Goal: Task Accomplishment & Management: Use online tool/utility

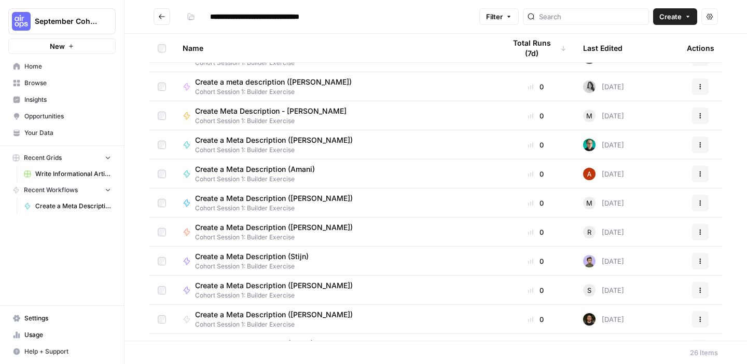
scroll to position [263, 0]
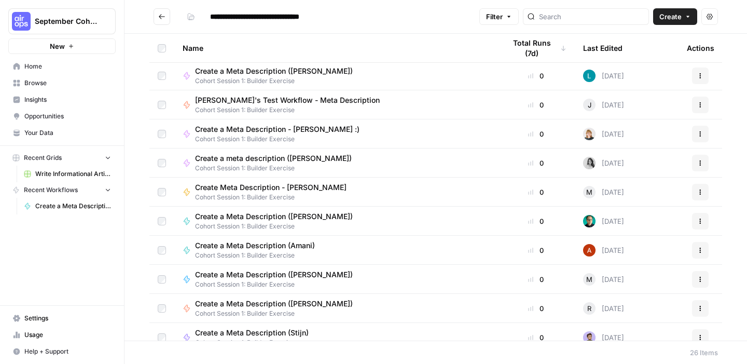
click at [331, 248] on div "Create a Meta Description (Amani) Cohort Session 1: Builder Exercise" at bounding box center [336, 250] width 306 height 20
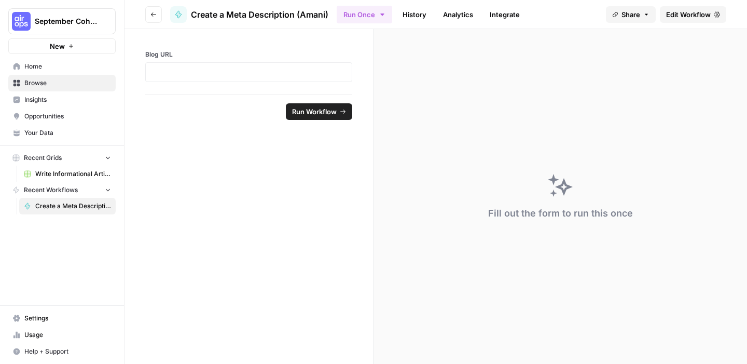
click at [157, 19] on button "Go back" at bounding box center [153, 14] width 17 height 17
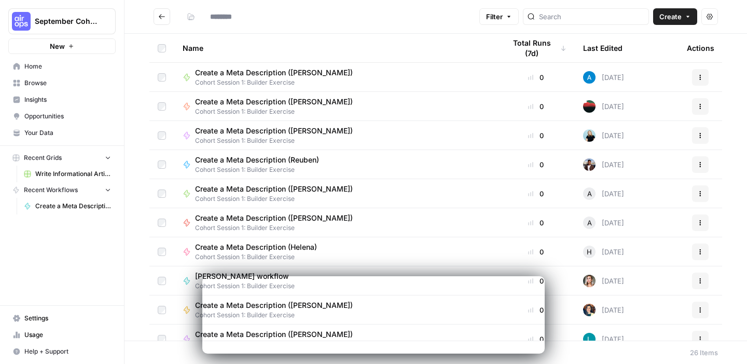
type input "**********"
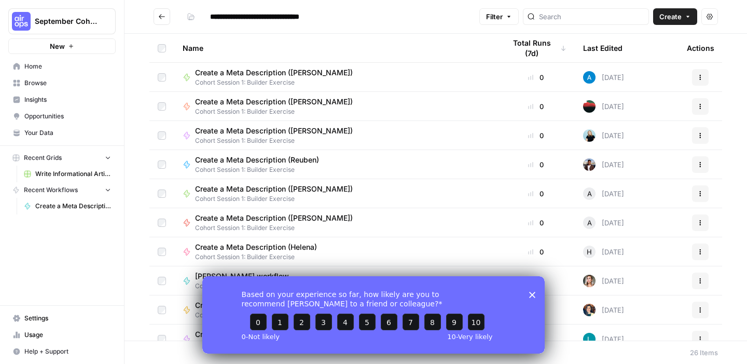
click at [530, 291] on icon "Close survey" at bounding box center [532, 294] width 6 height 6
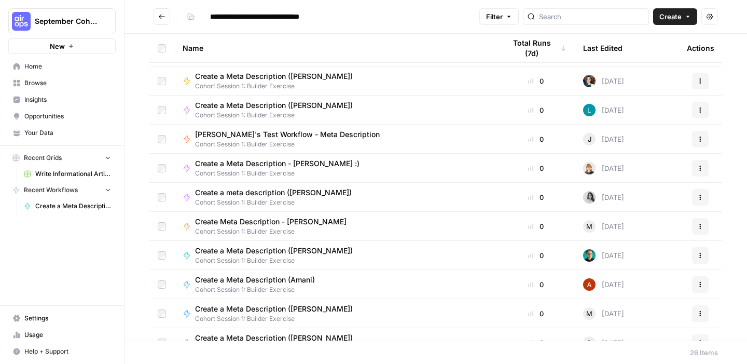
scroll to position [238, 0]
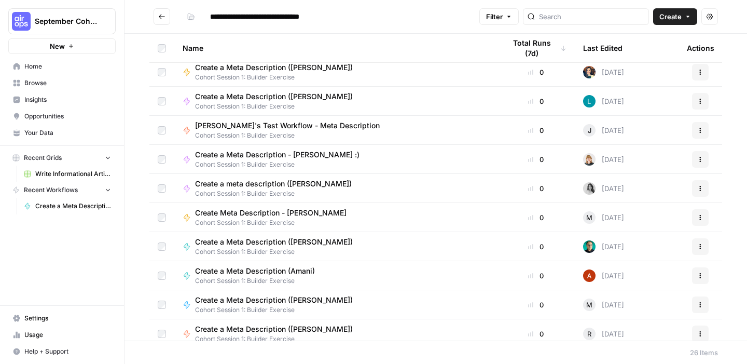
click at [408, 264] on td "Create a Meta Description (Amani) Cohort Session 1: Builder Exercise" at bounding box center [335, 275] width 323 height 29
click at [393, 275] on div "Create a Meta Description (Amani) Cohort Session 1: Builder Exercise" at bounding box center [336, 276] width 306 height 20
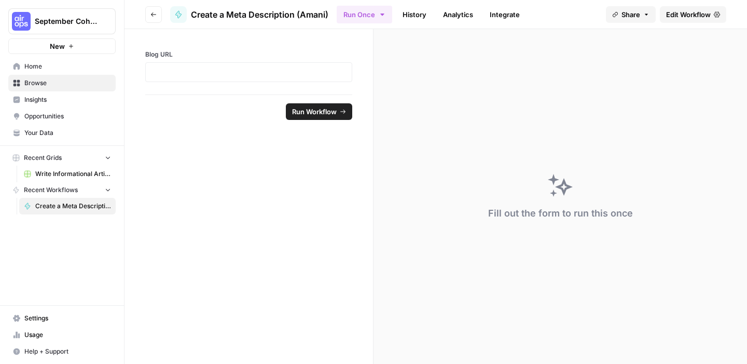
click at [241, 18] on span "Create a Meta Description (Amani)" at bounding box center [259, 14] width 137 height 12
click at [682, 13] on span "Edit Workflow" at bounding box center [688, 14] width 45 height 10
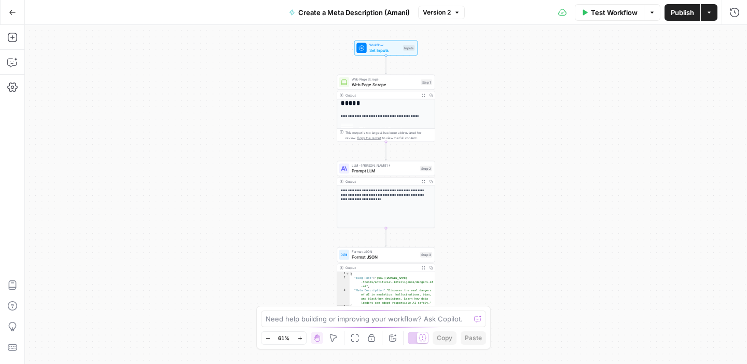
scroll to position [32, 0]
click at [391, 121] on img at bounding box center [372, 127] width 63 height 12
click at [423, 95] on icon "button" at bounding box center [424, 95] width 4 height 4
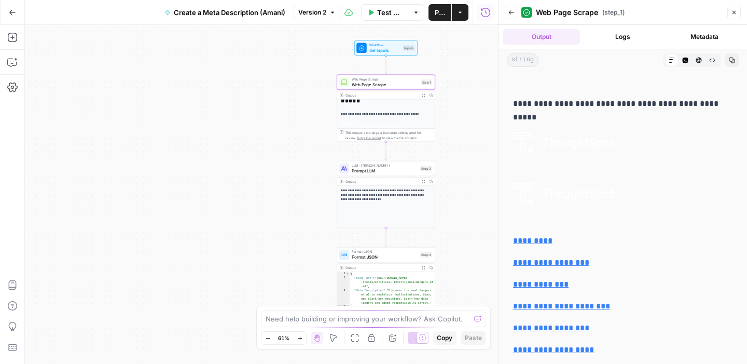
scroll to position [0, 0]
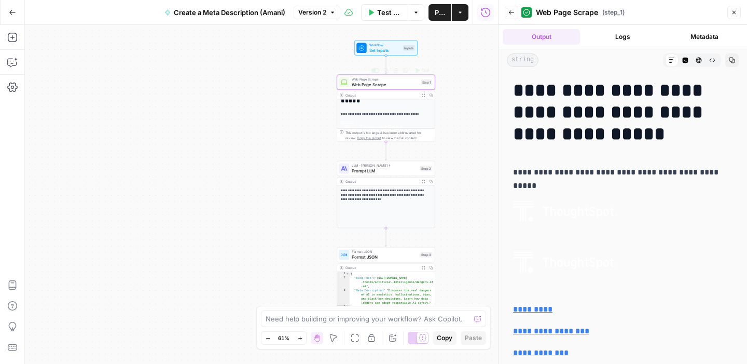
click at [407, 88] on div "Web Page Scrape Web Page Scrape Step 1 Copy step Delete step Add Note Test" at bounding box center [386, 82] width 98 height 15
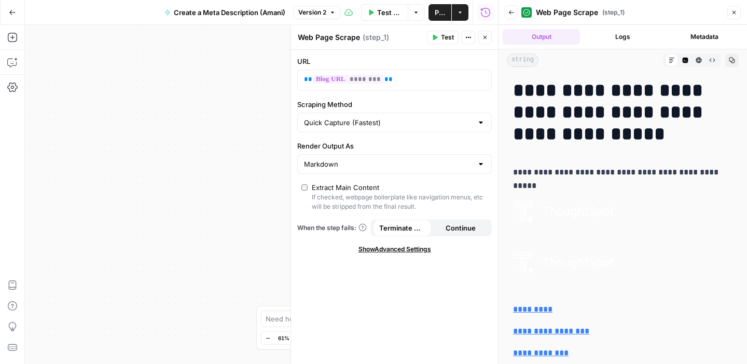
click at [371, 250] on span "Show Advanced Settings" at bounding box center [395, 248] width 73 height 9
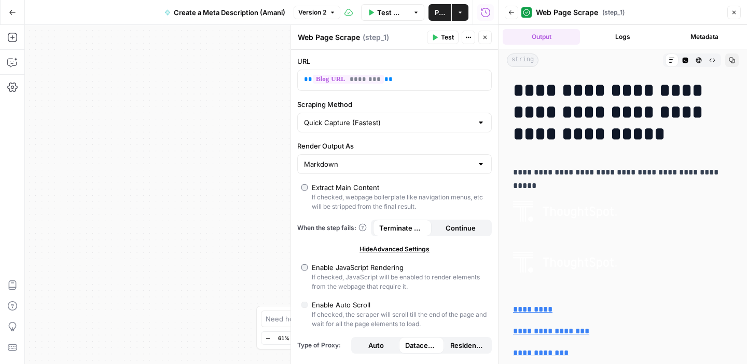
click at [178, 225] on div "**********" at bounding box center [261, 194] width 473 height 339
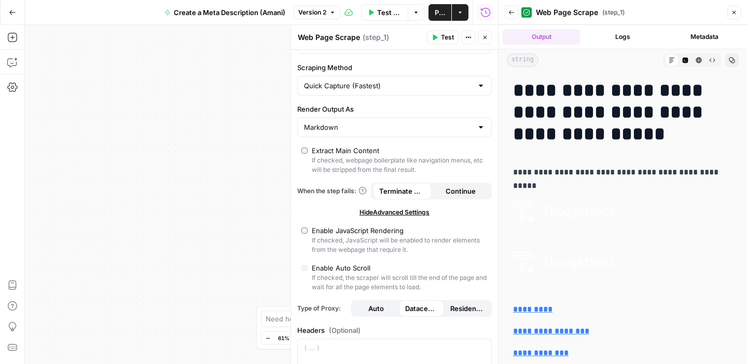
scroll to position [100, 0]
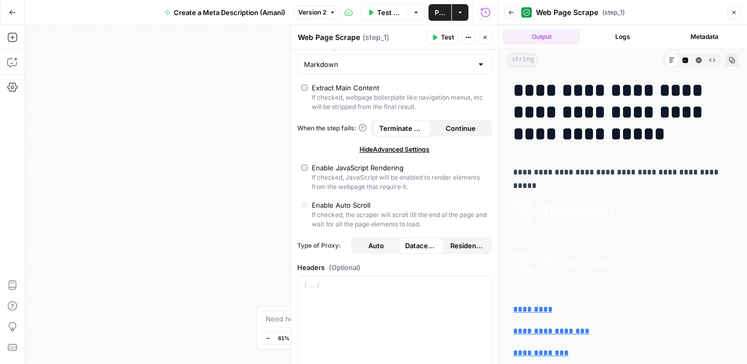
click at [161, 239] on div "**********" at bounding box center [261, 194] width 473 height 339
click at [737, 13] on button "Close" at bounding box center [733, 12] width 13 height 13
